Goal: Information Seeking & Learning: Check status

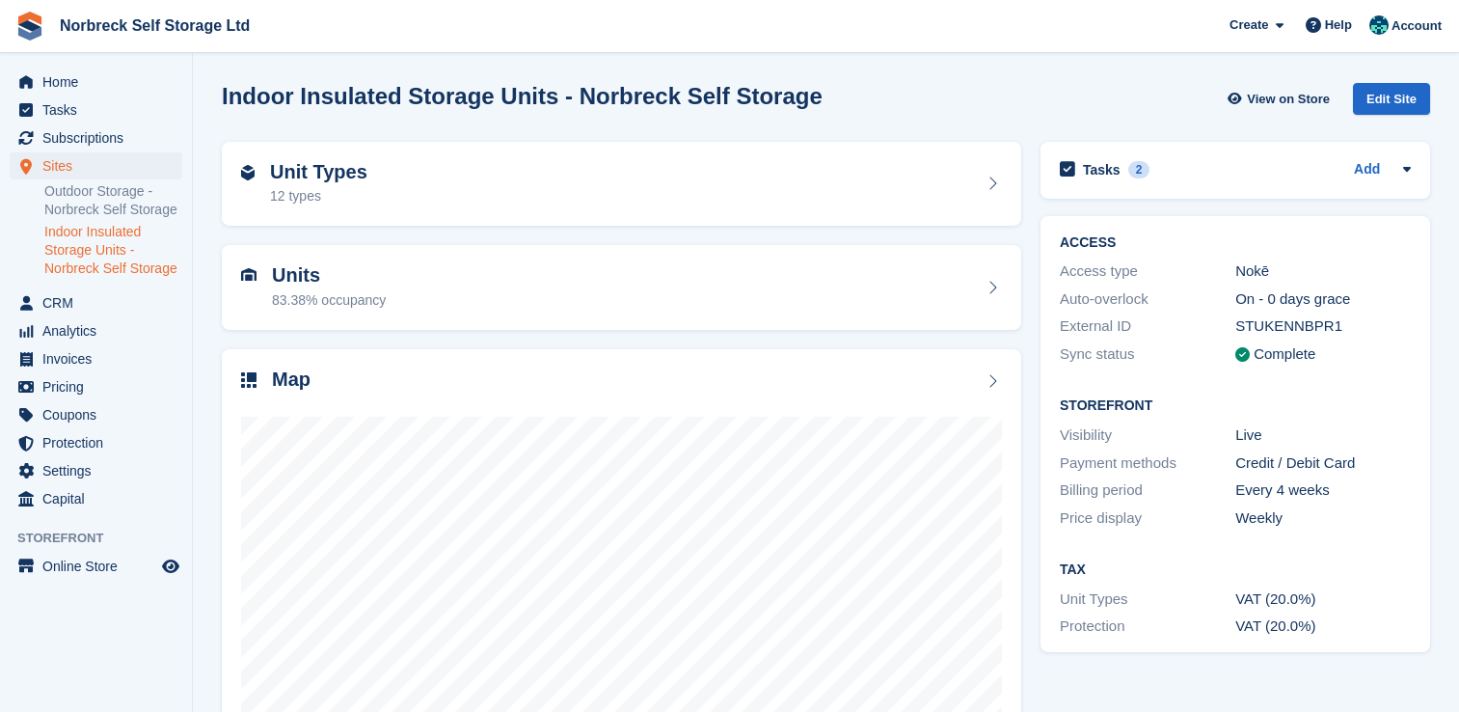
scroll to position [110, 0]
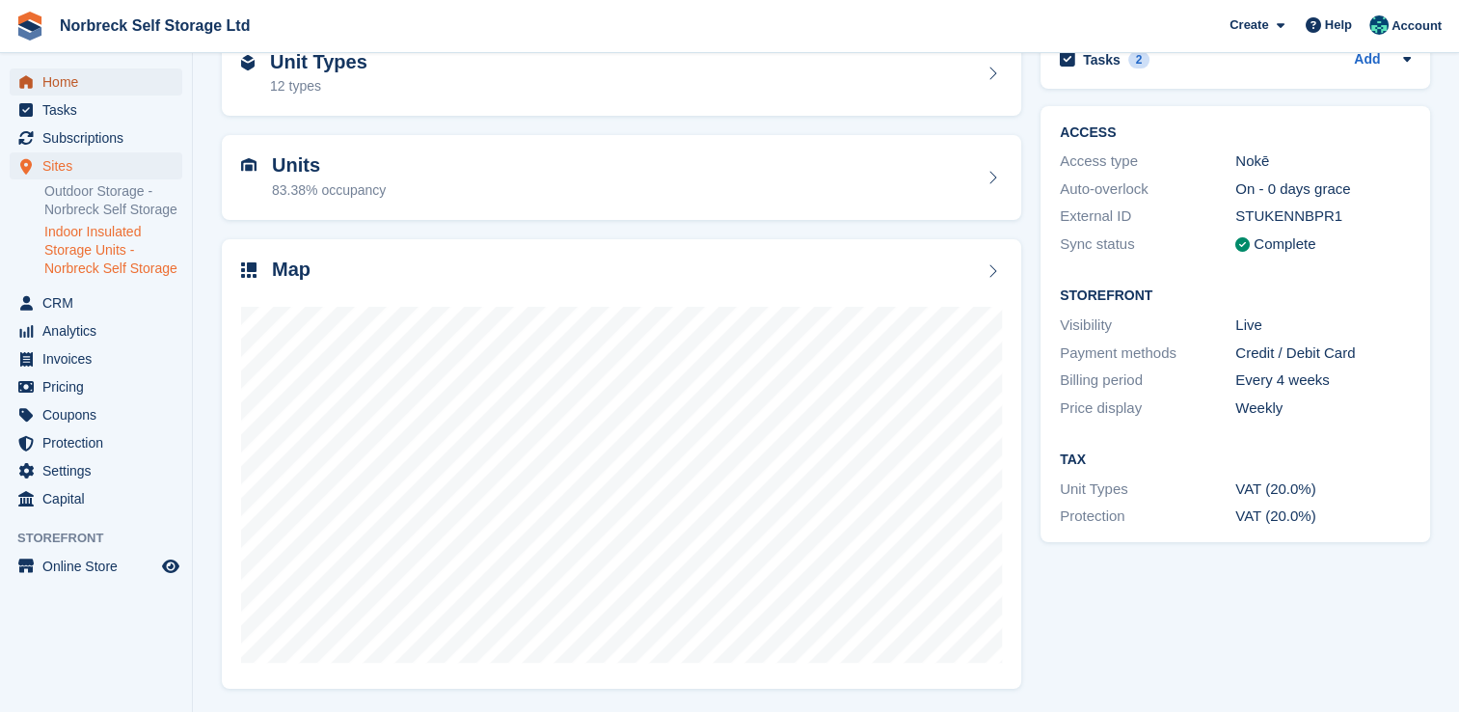
click at [62, 78] on span "Home" at bounding box center [100, 81] width 116 height 27
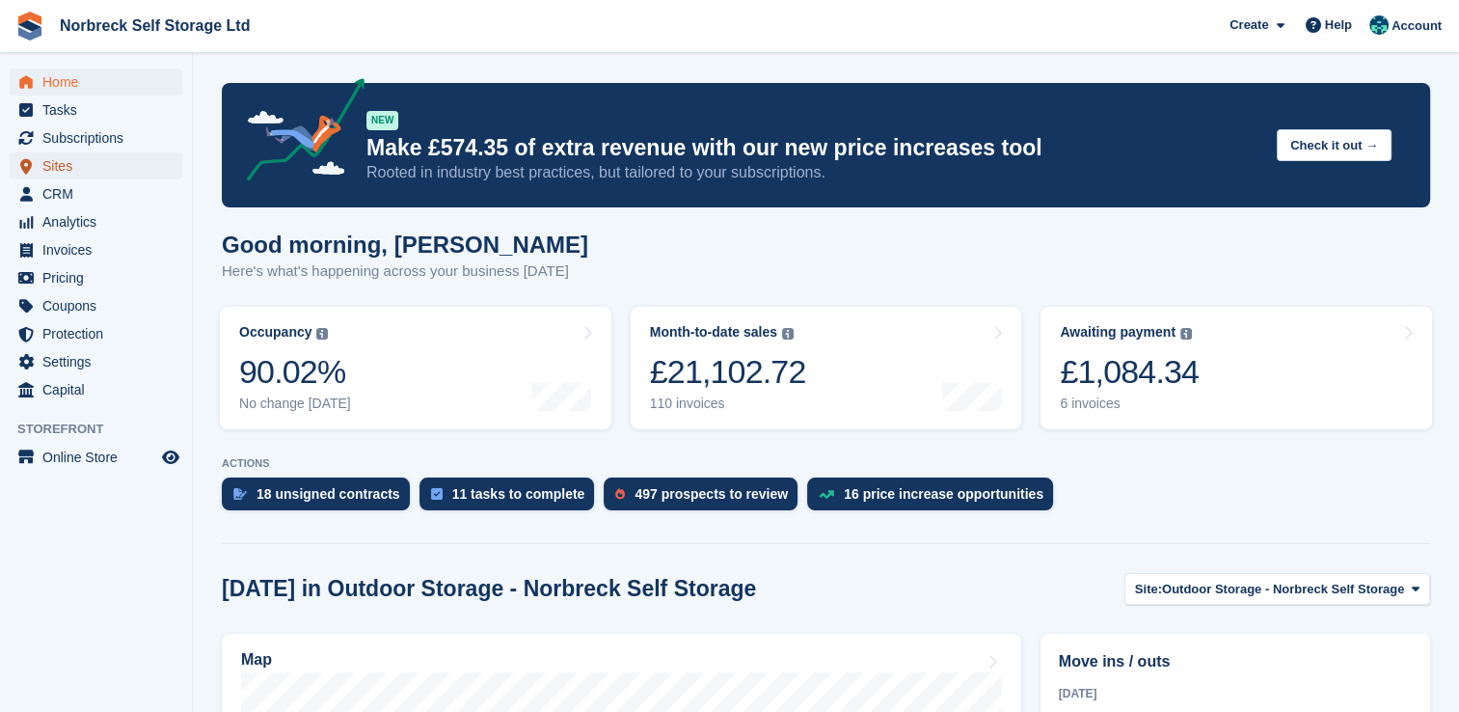
click at [41, 166] on link "Sites" at bounding box center [96, 165] width 173 height 27
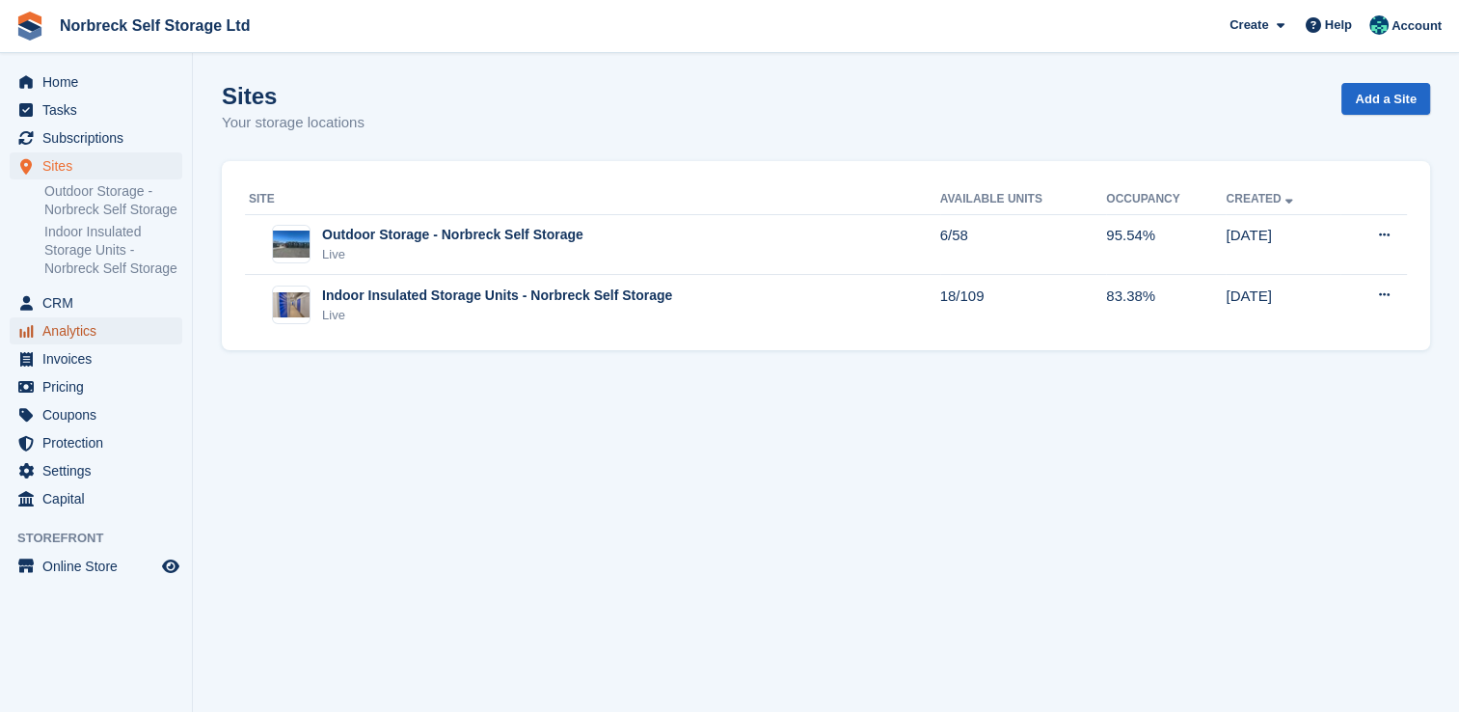
click at [85, 322] on span "Analytics" at bounding box center [100, 330] width 116 height 27
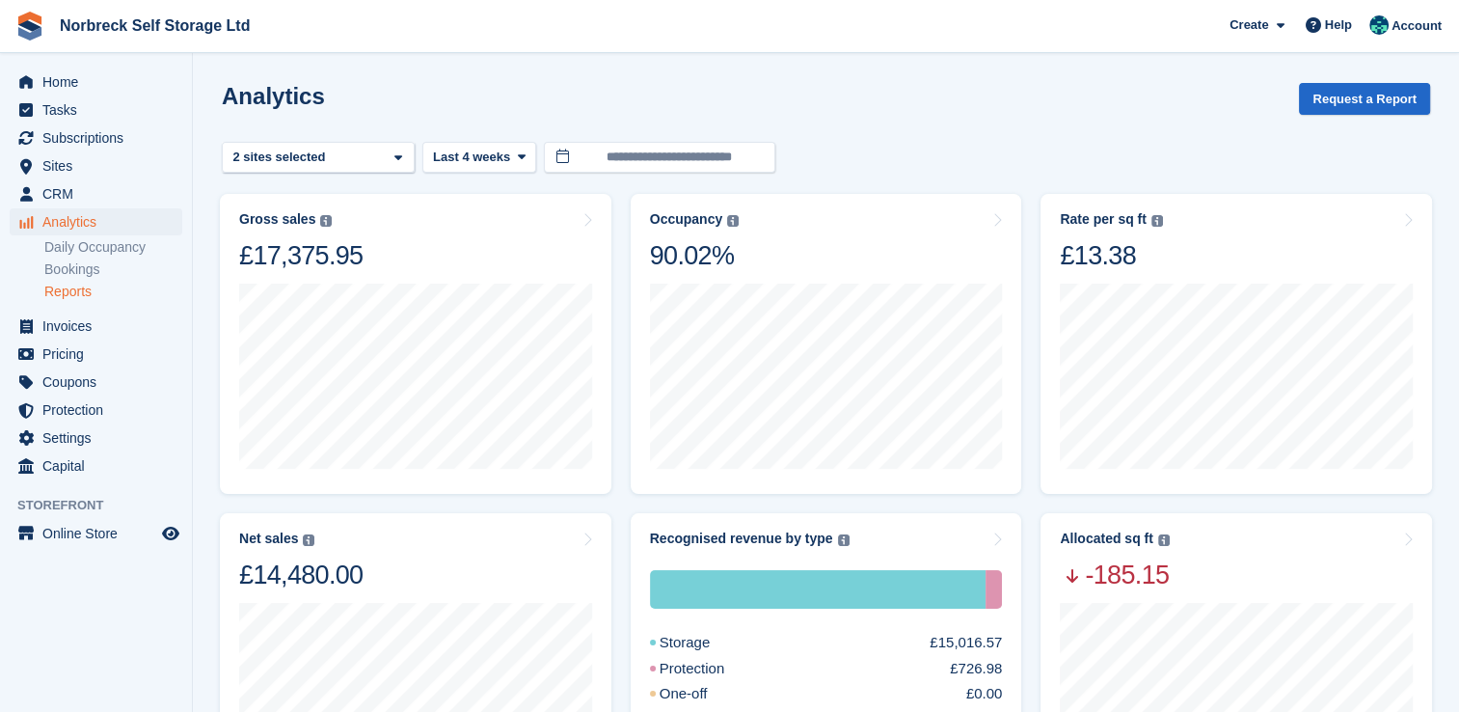
click at [83, 292] on link "Reports" at bounding box center [113, 292] width 138 height 18
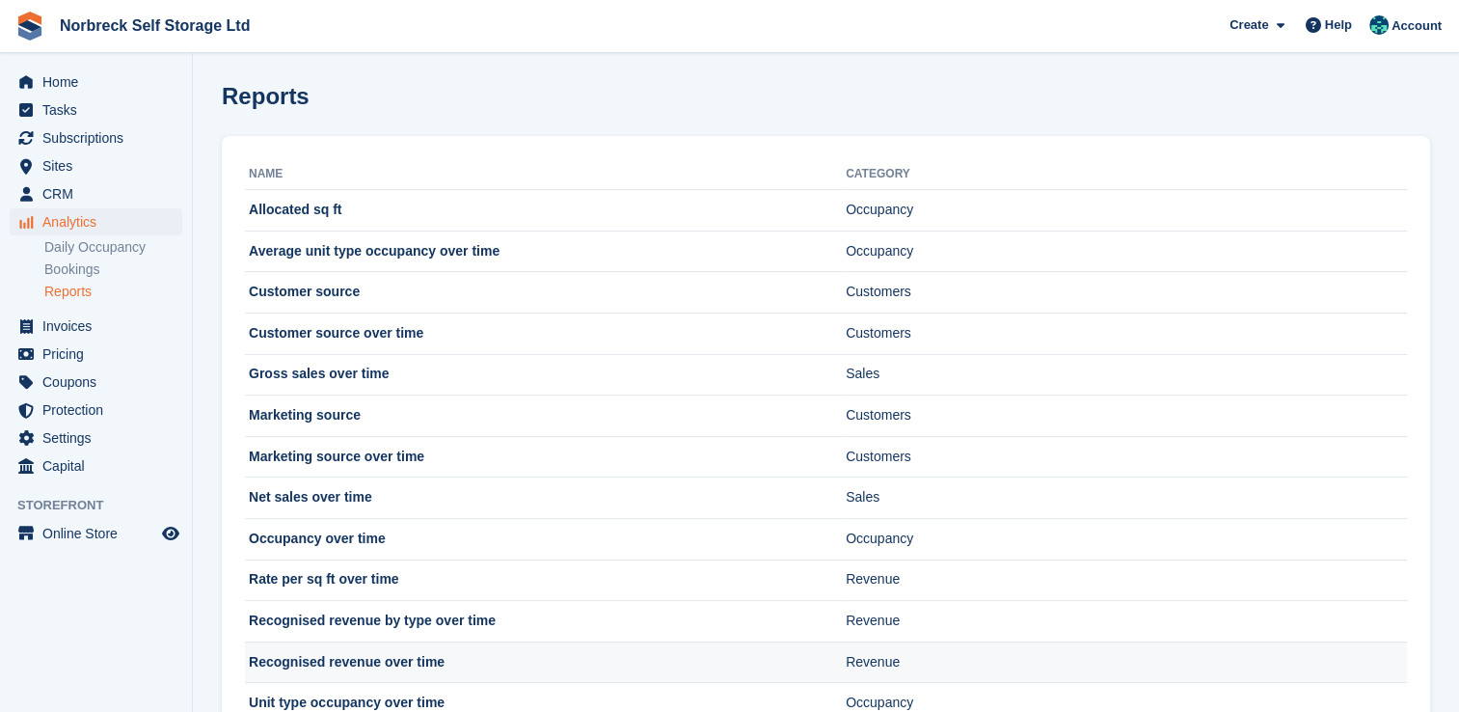
click at [390, 665] on td "Recognised revenue over time" at bounding box center [545, 661] width 601 height 41
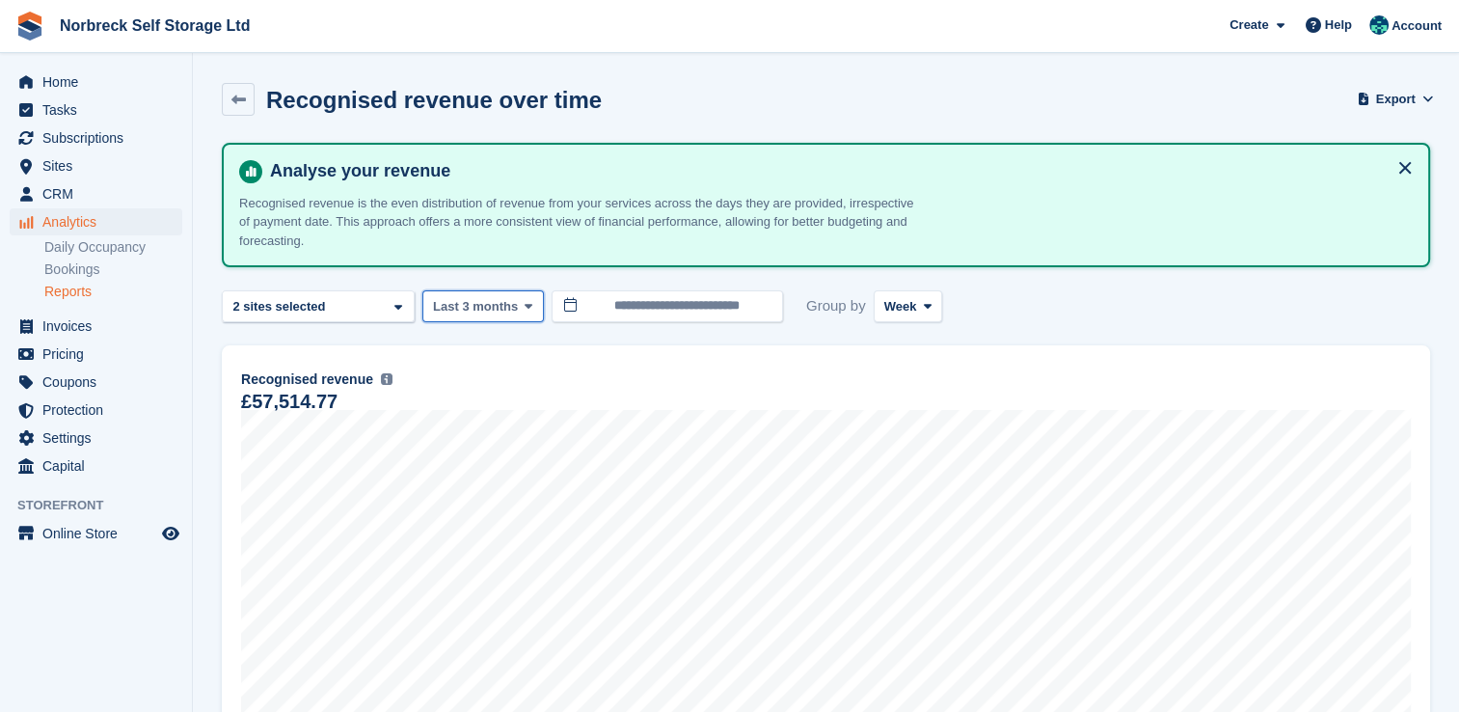
click at [528, 304] on span at bounding box center [528, 305] width 15 height 15
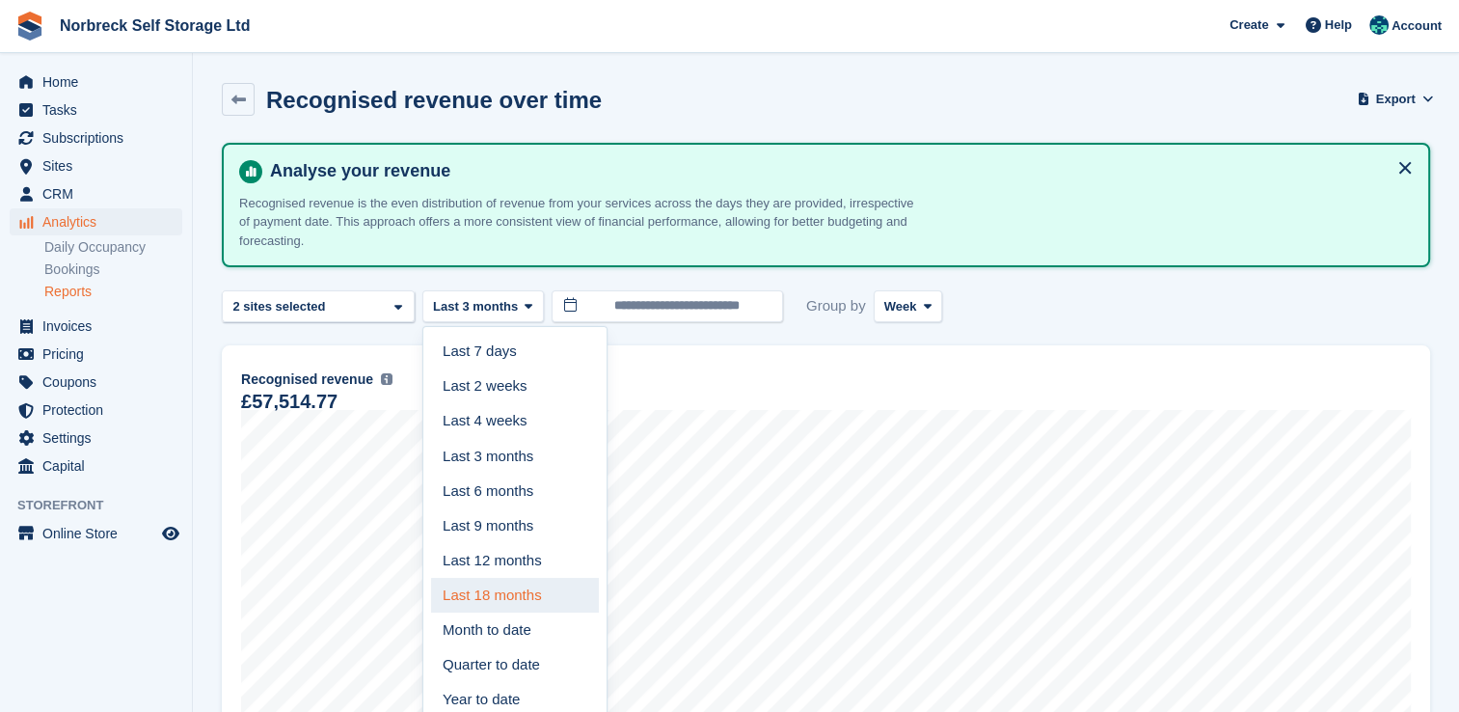
click at [547, 585] on link "Last 18 months" at bounding box center [515, 595] width 168 height 35
